Goal: Task Accomplishment & Management: Complete application form

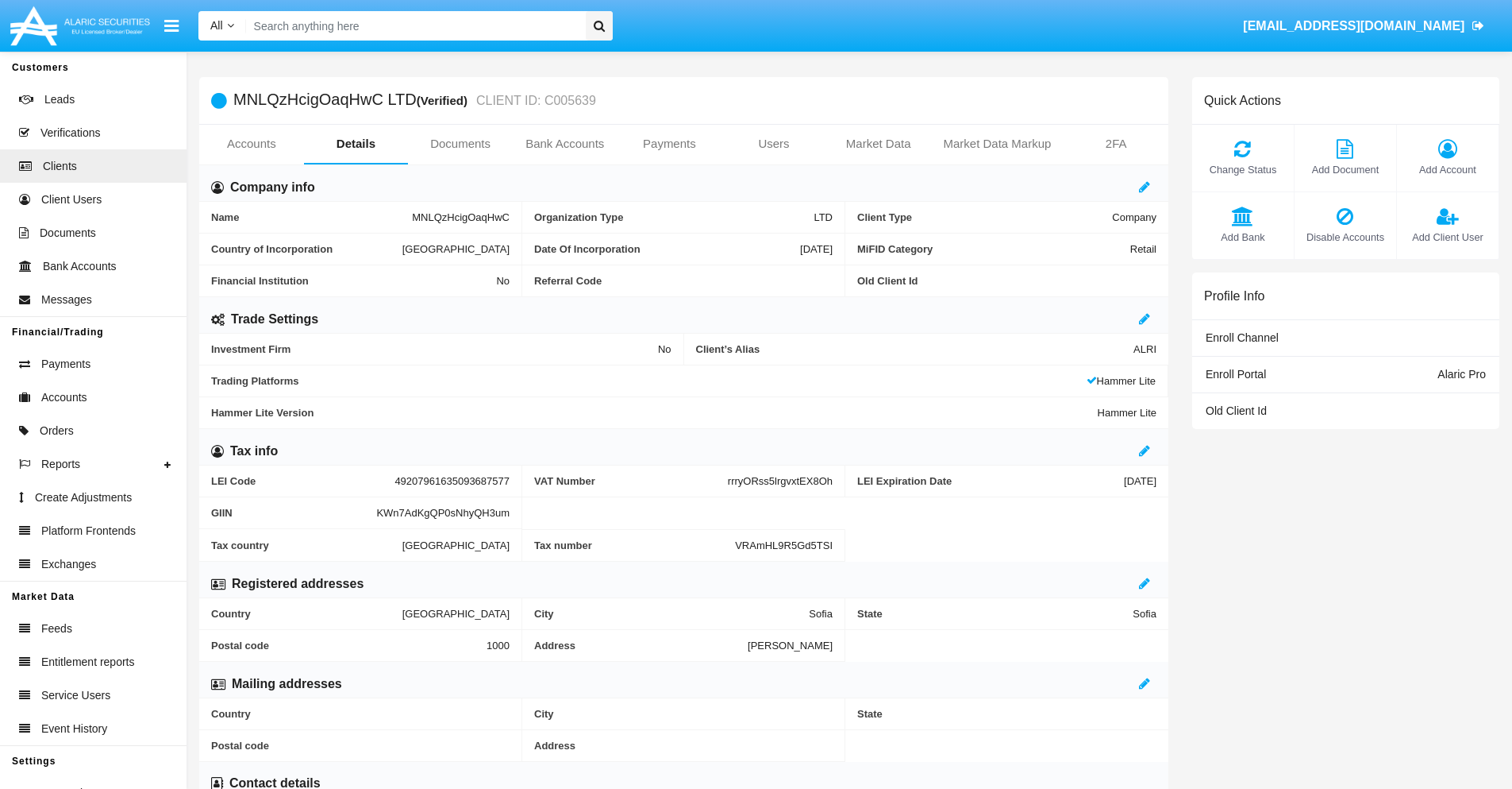
click at [1447, 169] on span "Add Account" at bounding box center [1448, 170] width 86 height 15
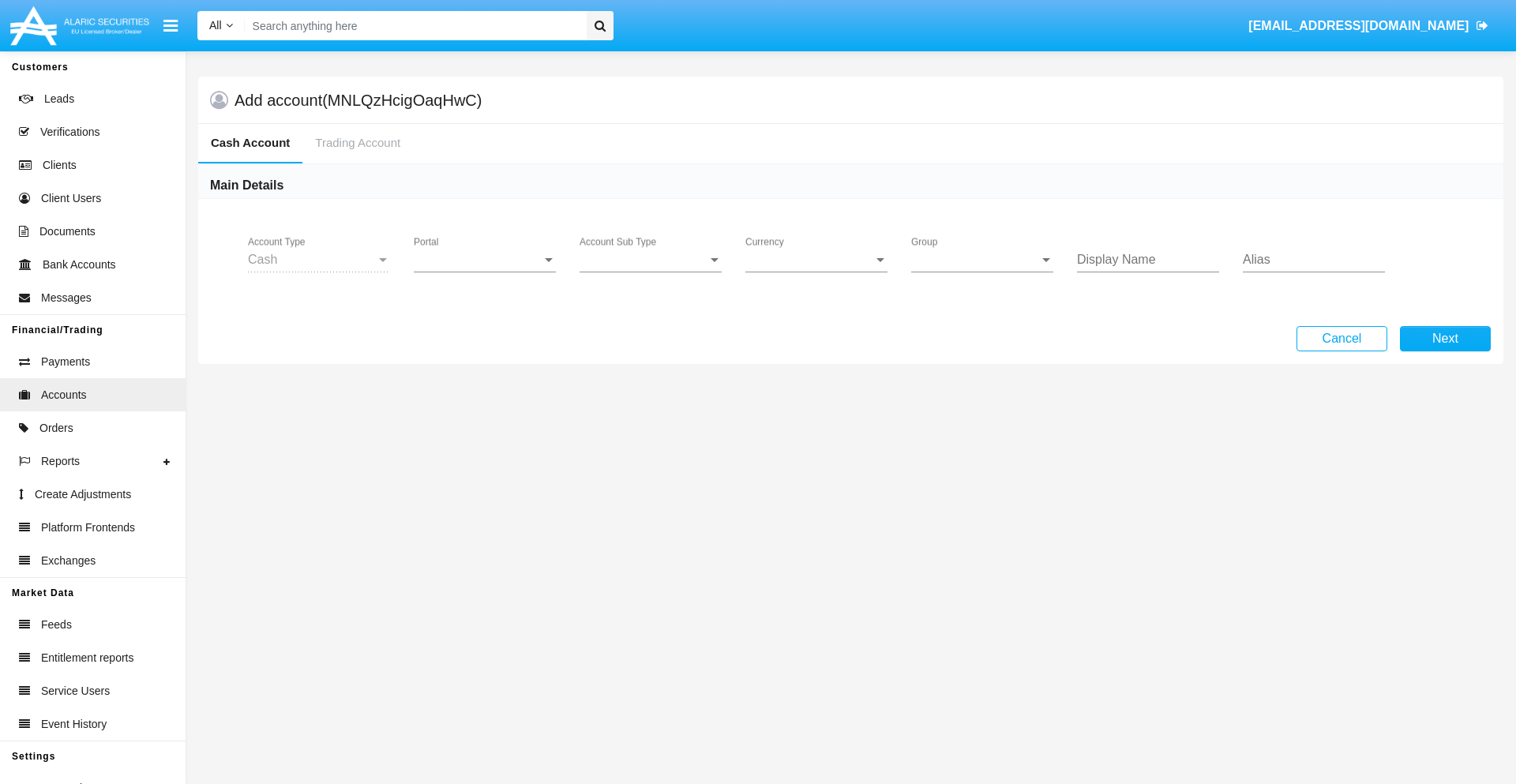
click at [485, 260] on span "Portal" at bounding box center [477, 259] width 128 height 14
click at [487, 272] on span "Alaric Pro" at bounding box center [486, 271] width 146 height 37
click at [651, 260] on span "Account Sub Type" at bounding box center [644, 259] width 128 height 14
click at [651, 272] on span "Trading Cash" at bounding box center [651, 271] width 142 height 37
click at [982, 260] on span "Group" at bounding box center [975, 259] width 128 height 14
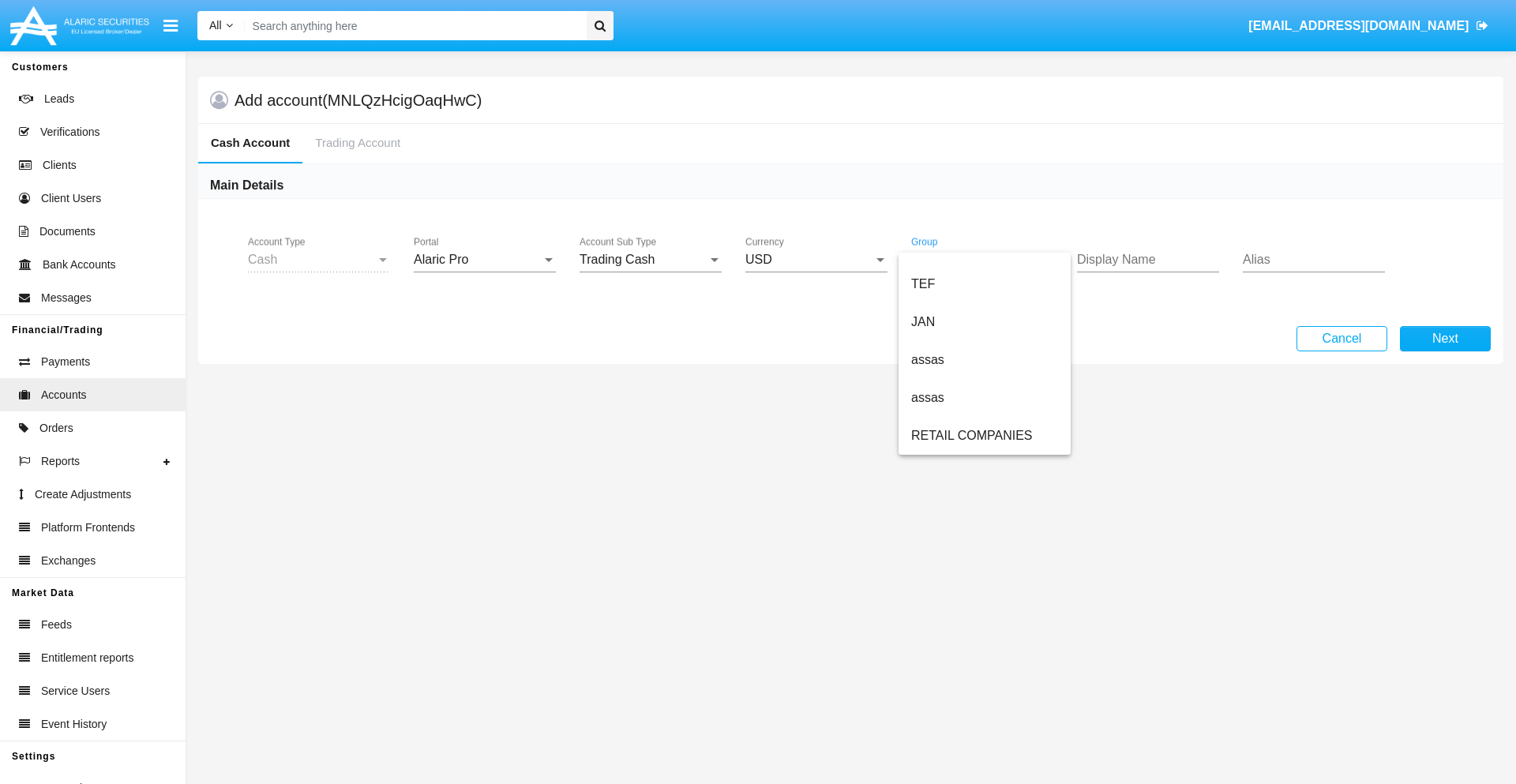
scroll to position [366, 0]
click at [984, 435] on span "ALARIC test" at bounding box center [985, 435] width 147 height 37
type input "purple"
type input "maroon"
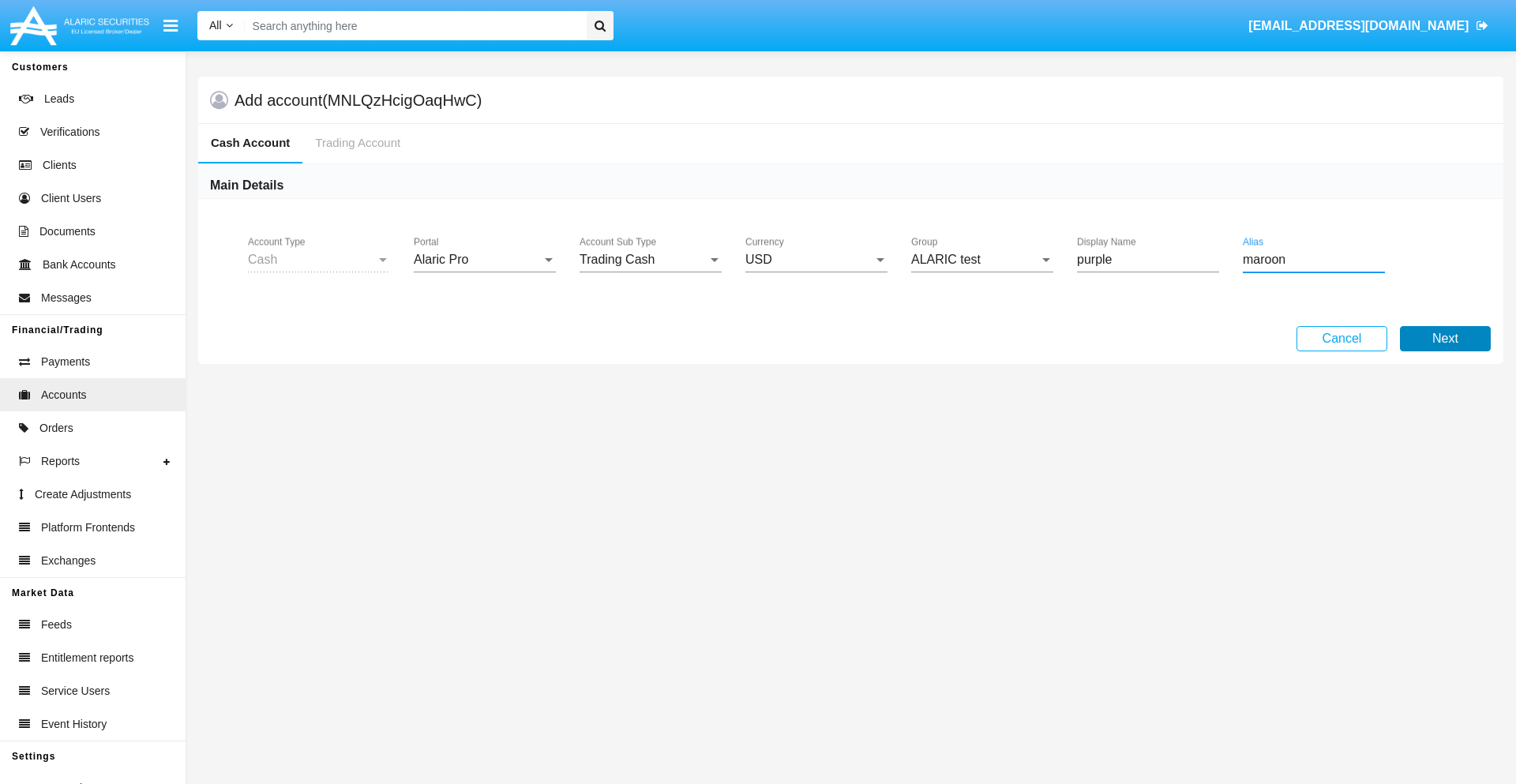
click at [1445, 338] on button "Next" at bounding box center [1445, 339] width 91 height 26
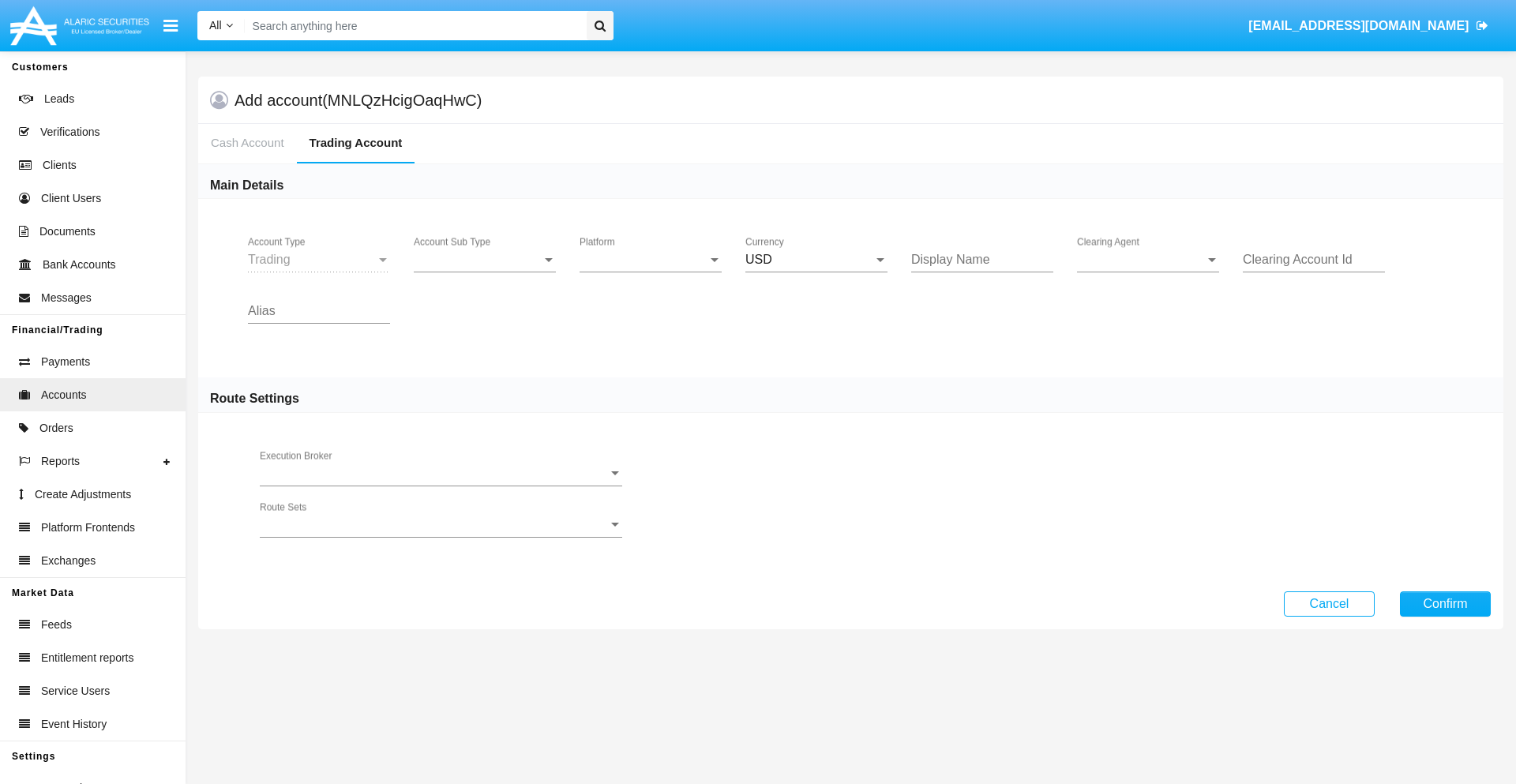
click at [485, 260] on span "Account Sub Type" at bounding box center [477, 259] width 128 height 14
click at [485, 272] on span "Trading" at bounding box center [472, 271] width 117 height 37
click at [651, 260] on span "Platform" at bounding box center [644, 259] width 128 height 14
click at [651, 272] on span "Hammer Lite" at bounding box center [651, 271] width 142 height 37
click at [1149, 260] on span "Clearing Agent" at bounding box center [1141, 259] width 128 height 14
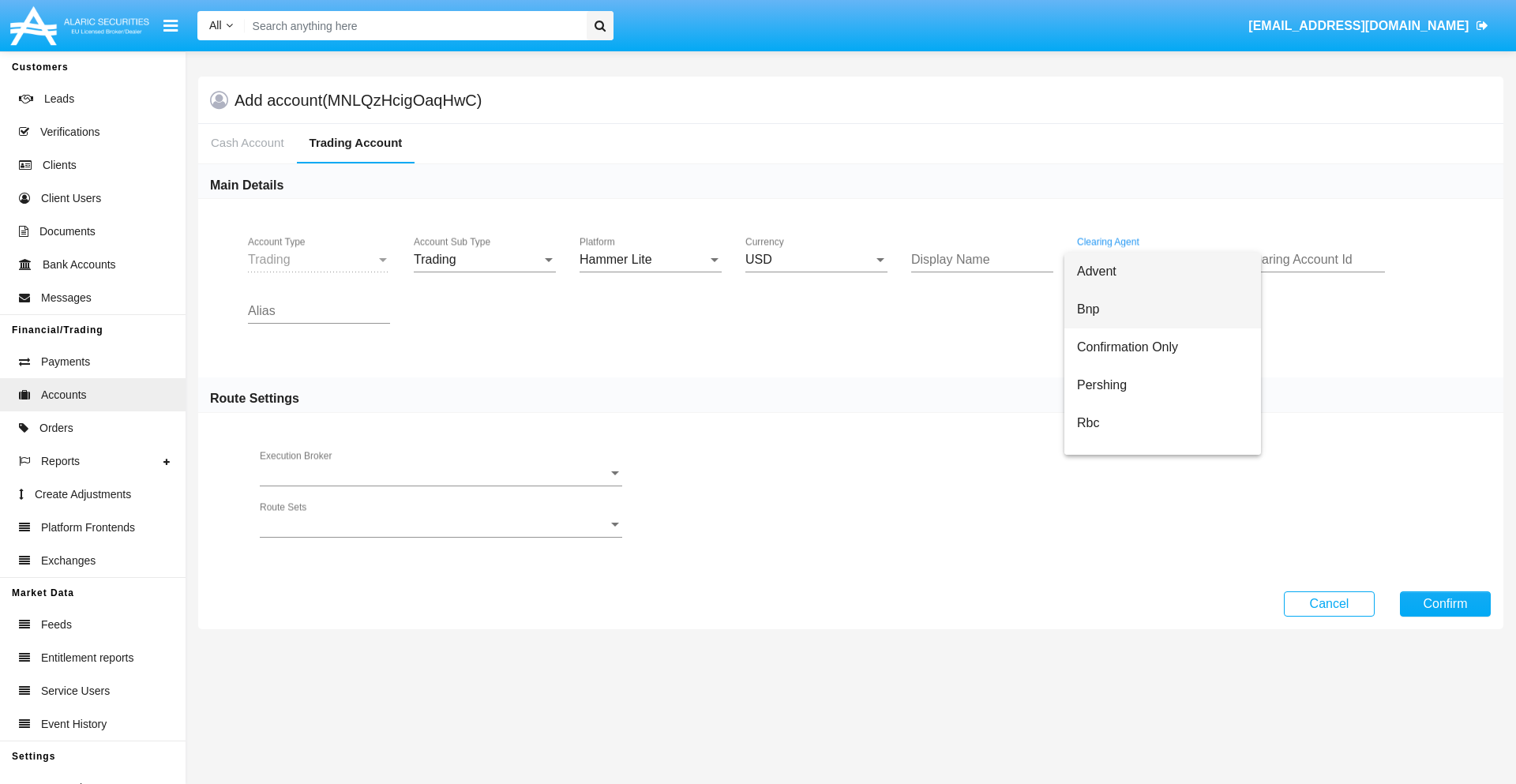
click at [1162, 309] on span "Bnp" at bounding box center [1162, 309] width 171 height 37
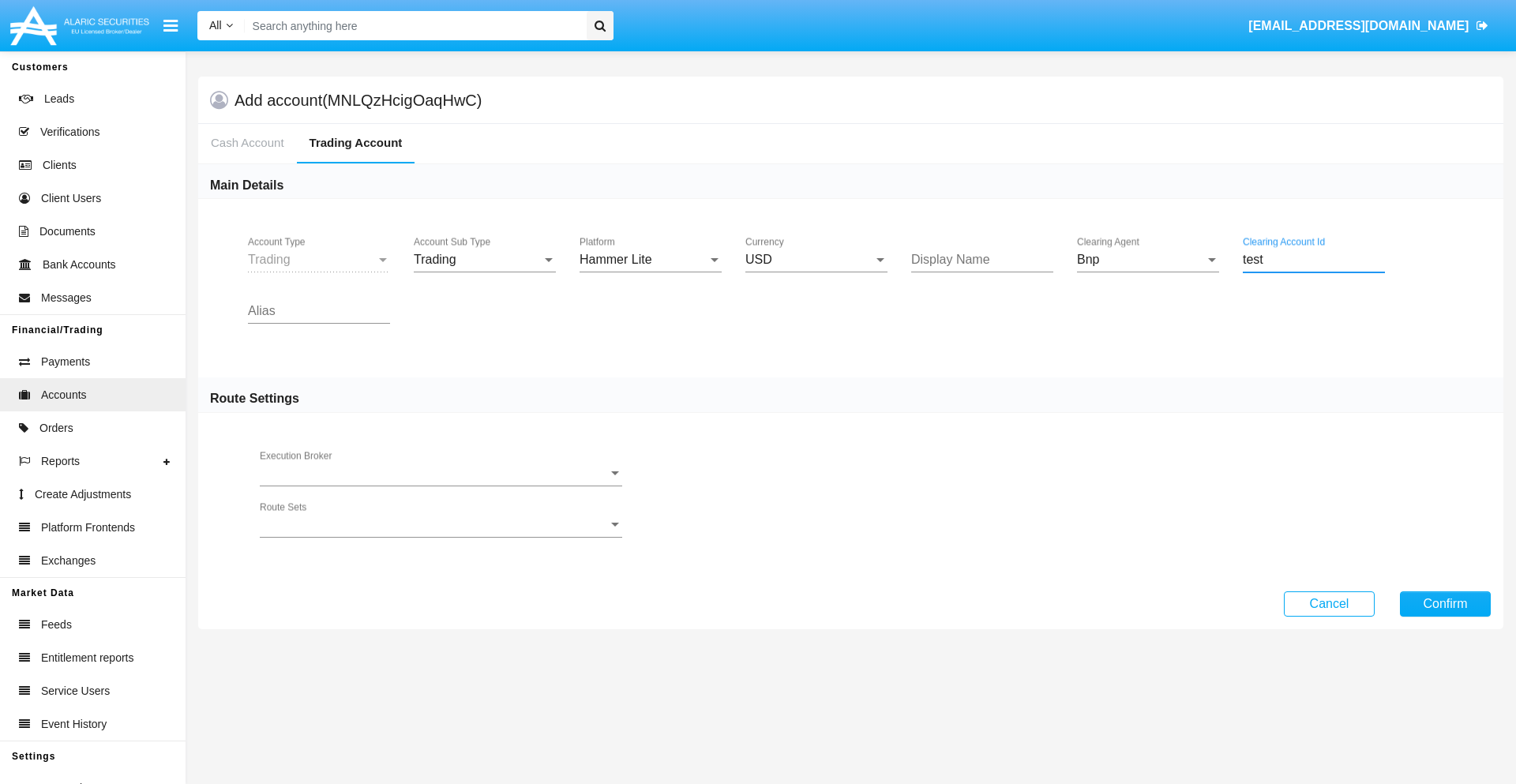
type input "test"
type input "lavender"
type input "fuchsia"
click at [1445, 603] on button "Confirm" at bounding box center [1445, 604] width 91 height 26
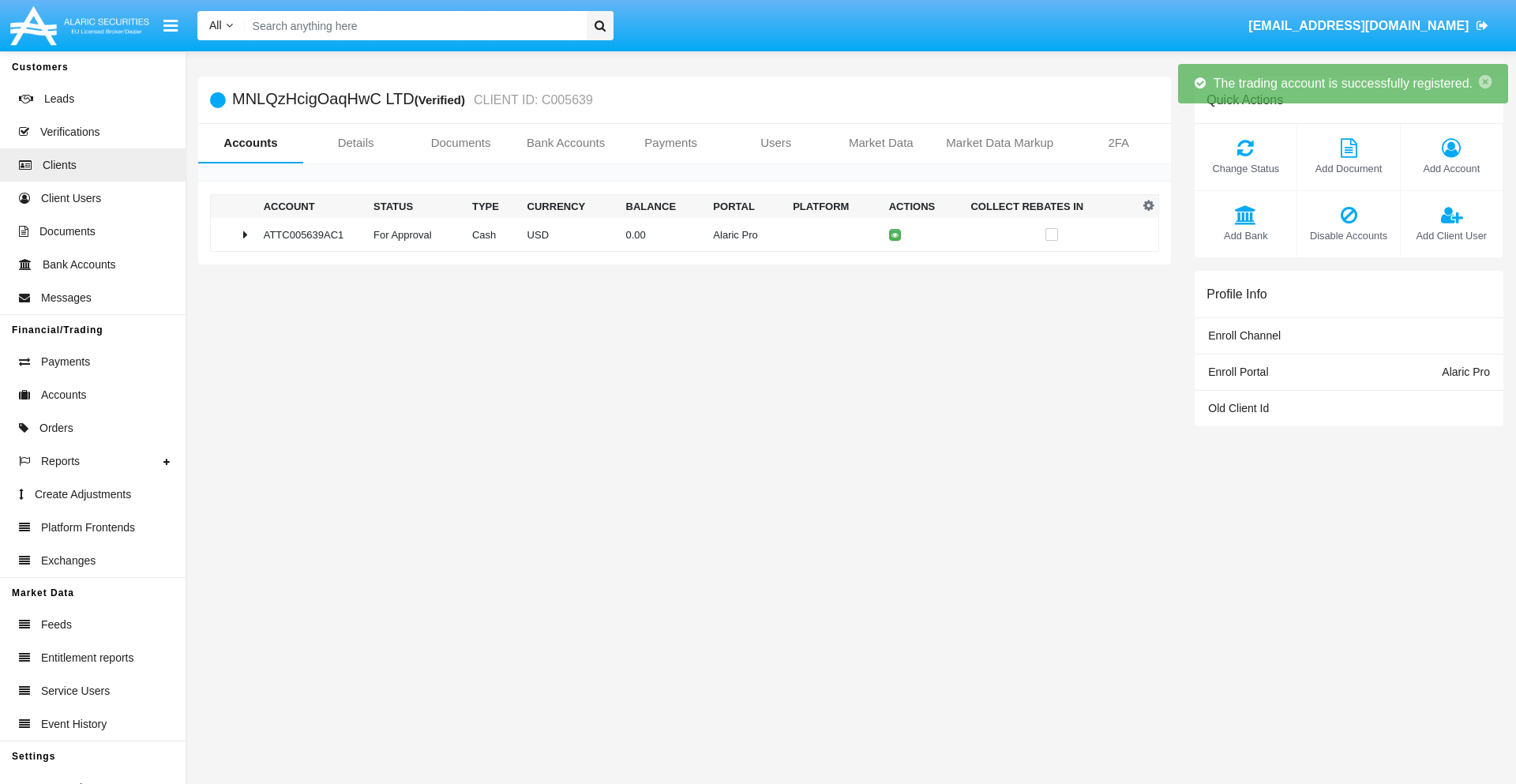
click at [679, 234] on td "0.00" at bounding box center [663, 235] width 88 height 34
click at [895, 234] on icon at bounding box center [899, 234] width 7 height 7
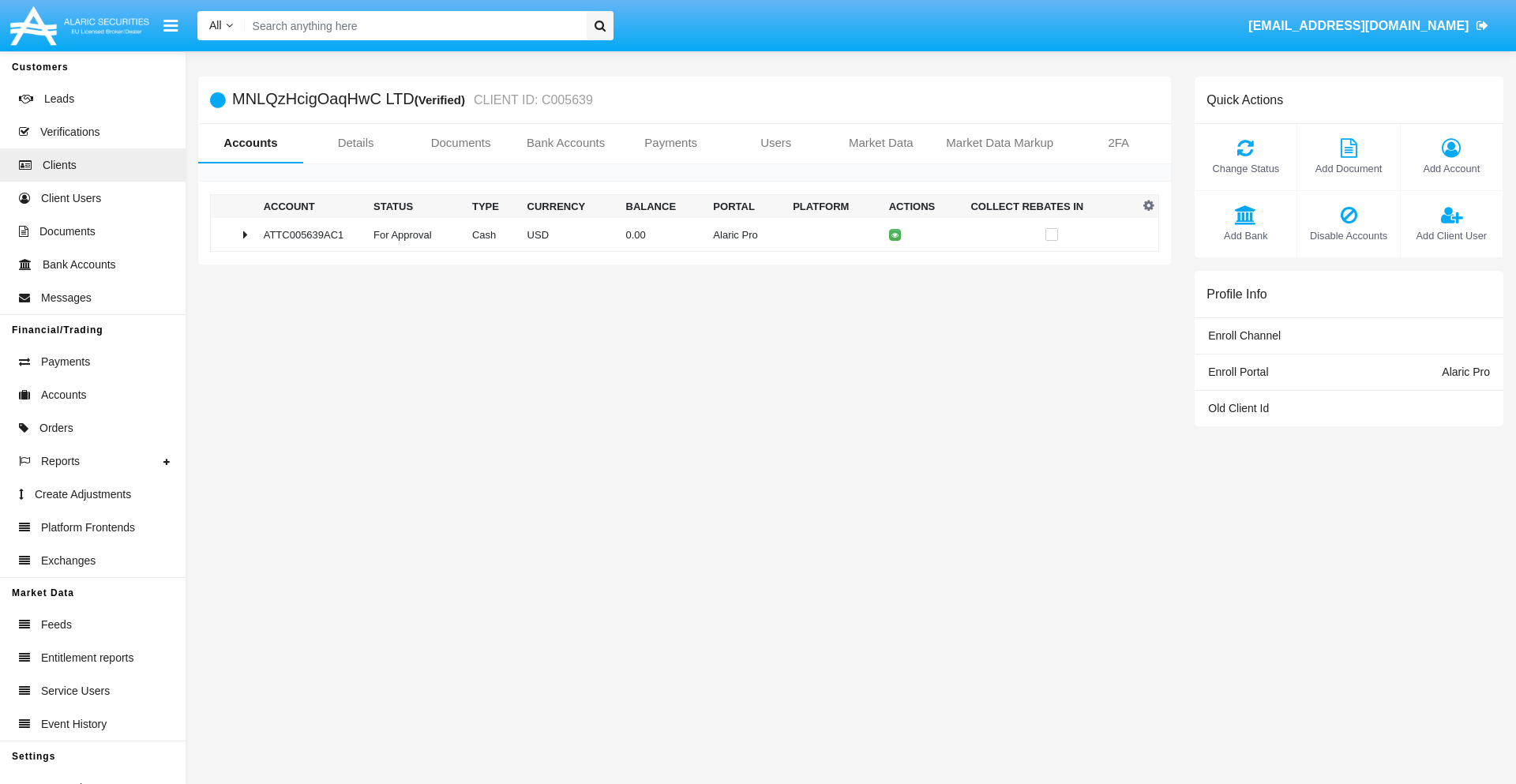
click at [679, 234] on td "0.00" at bounding box center [663, 235] width 88 height 34
click at [895, 268] on icon at bounding box center [899, 268] width 7 height 7
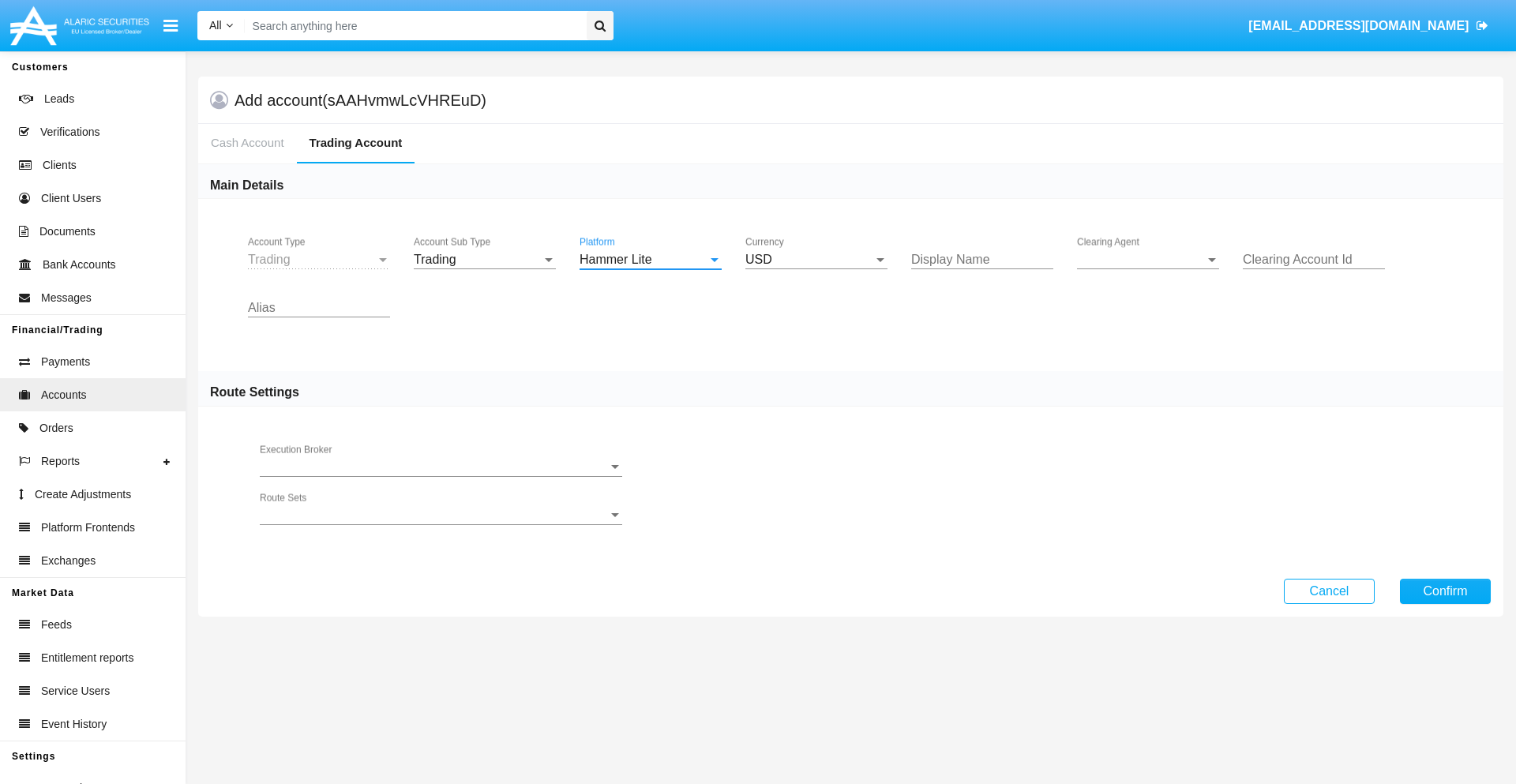
click at [1149, 260] on span "Clearing Agent" at bounding box center [1141, 259] width 128 height 14
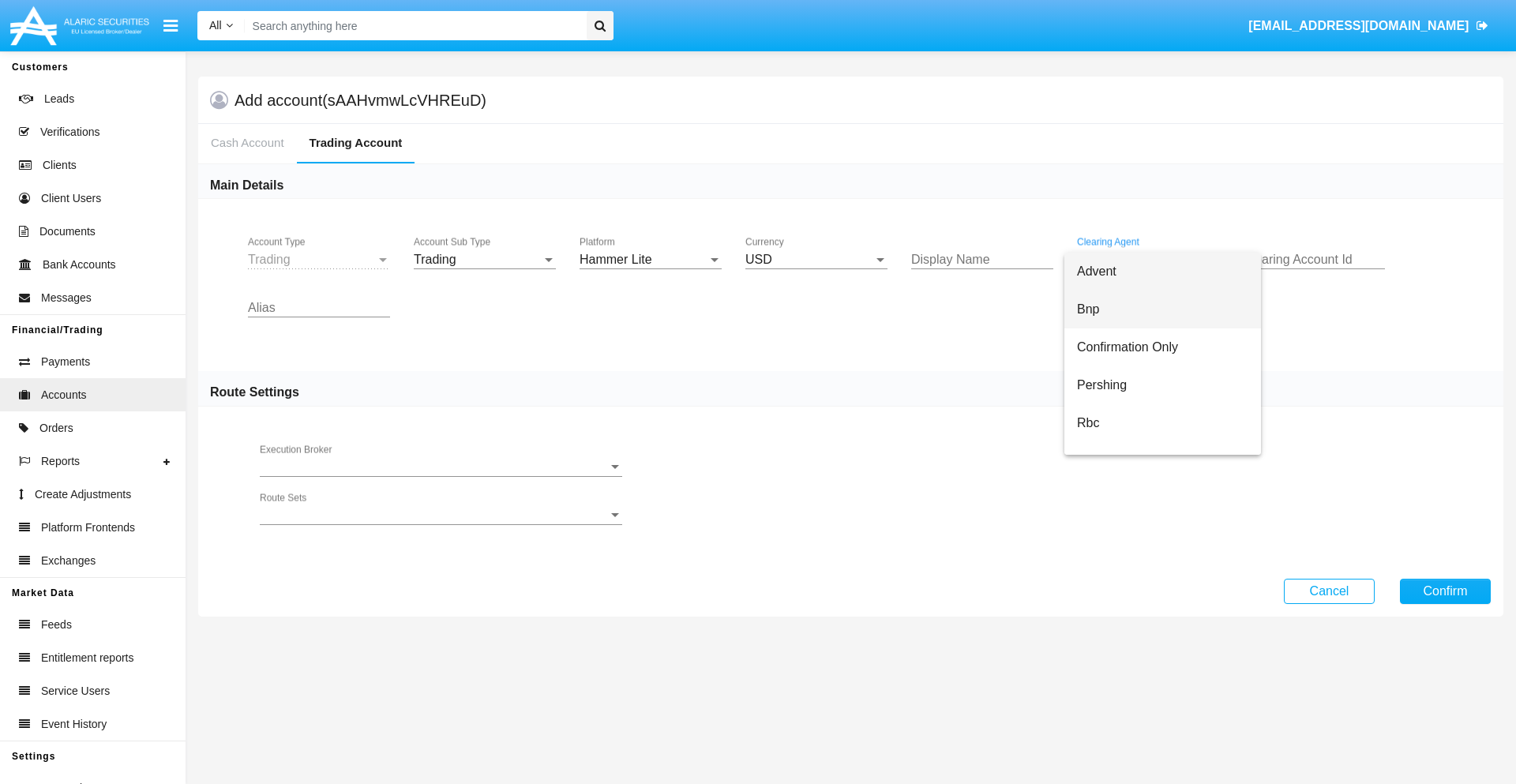
click at [1162, 309] on span "Bnp" at bounding box center [1162, 309] width 171 height 37
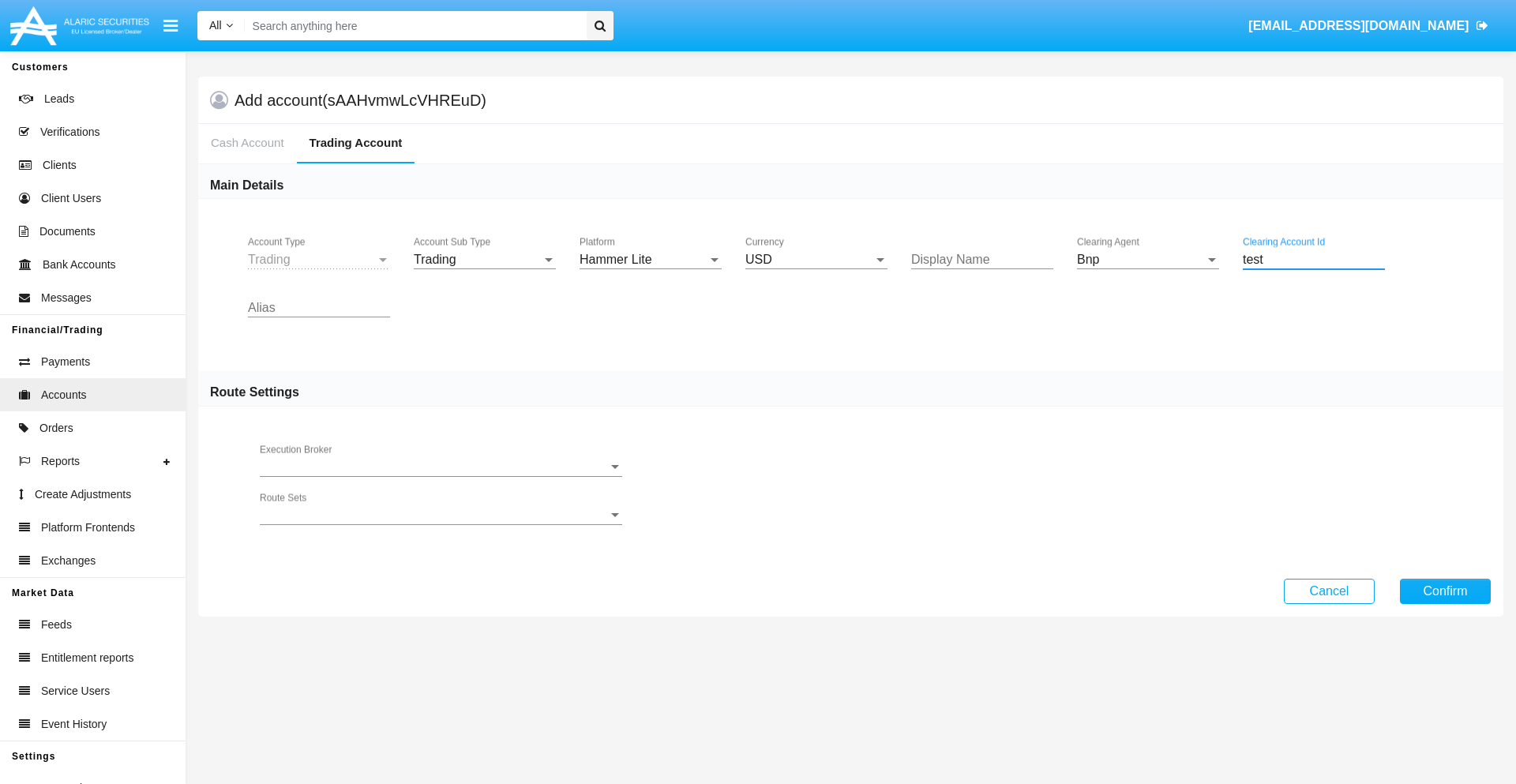
type input "test"
type input "plum"
type input "lavender"
click at [1445, 591] on button "Confirm" at bounding box center [1445, 591] width 91 height 26
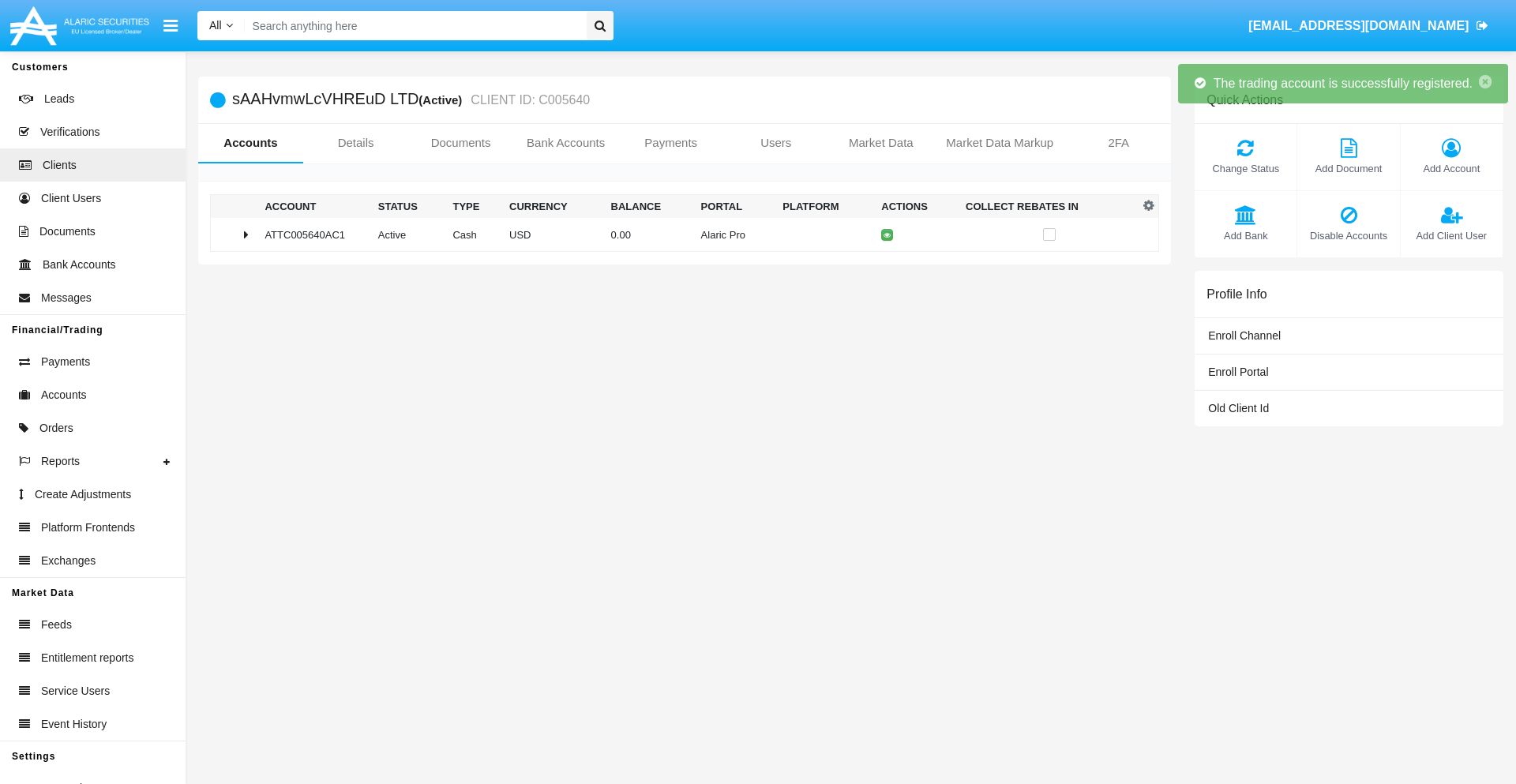
click at [679, 234] on td "0.00" at bounding box center [650, 235] width 90 height 34
